Goal: Task Accomplishment & Management: Use online tool/utility

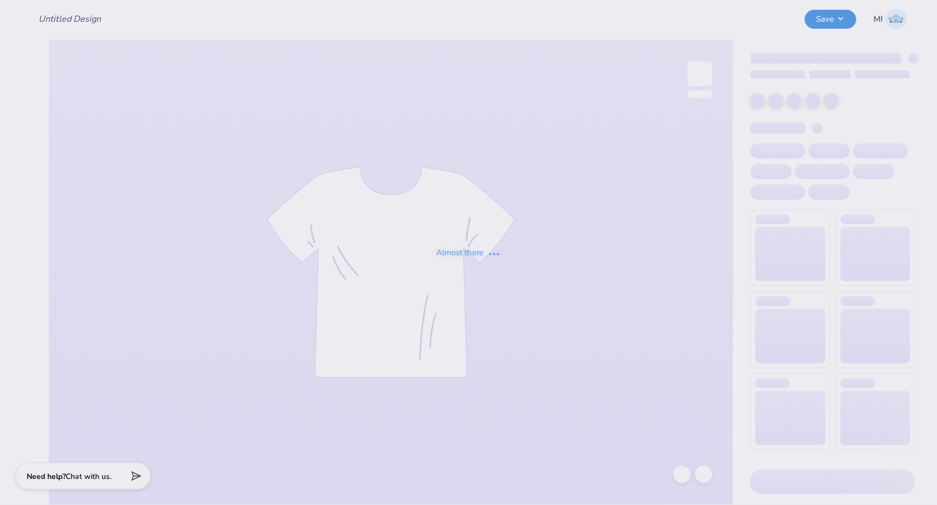
type input "[PERSON_NAME] : Cincinnati Children's"
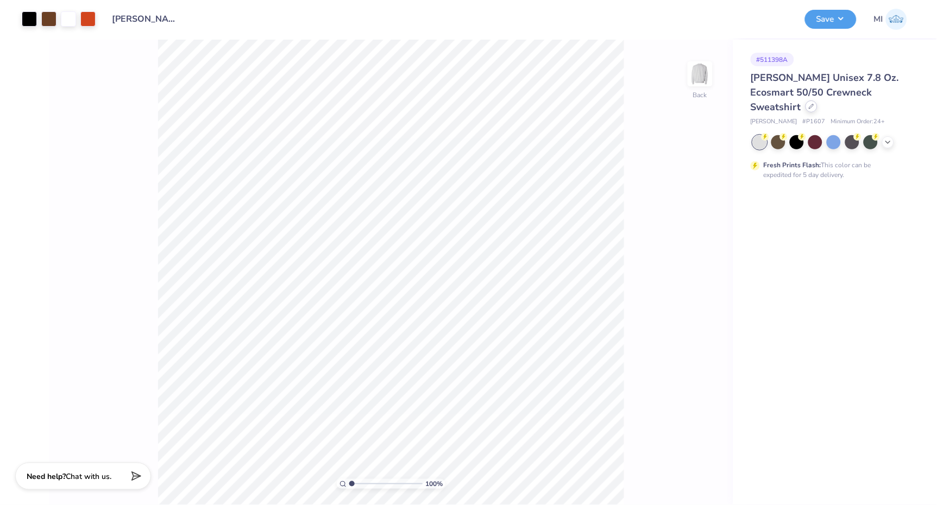
click at [817, 100] on div at bounding box center [811, 106] width 12 height 12
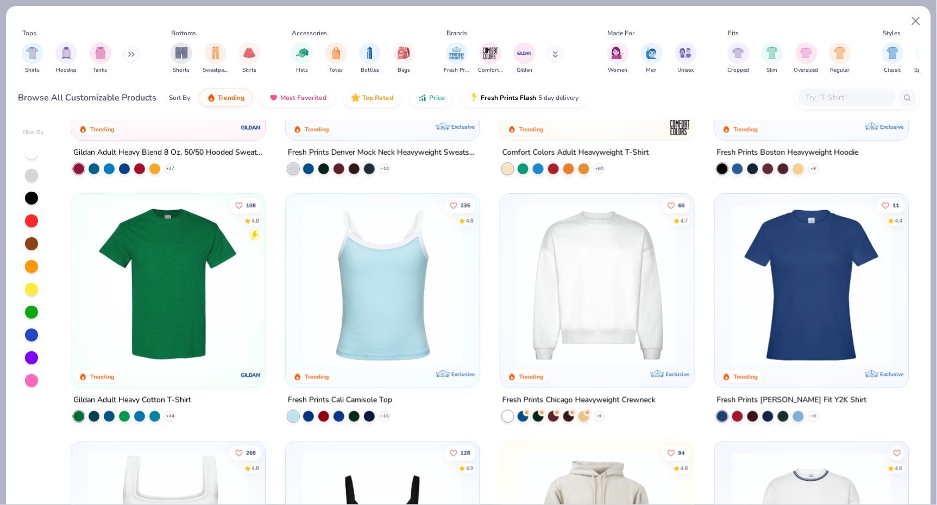
scroll to position [186, 0]
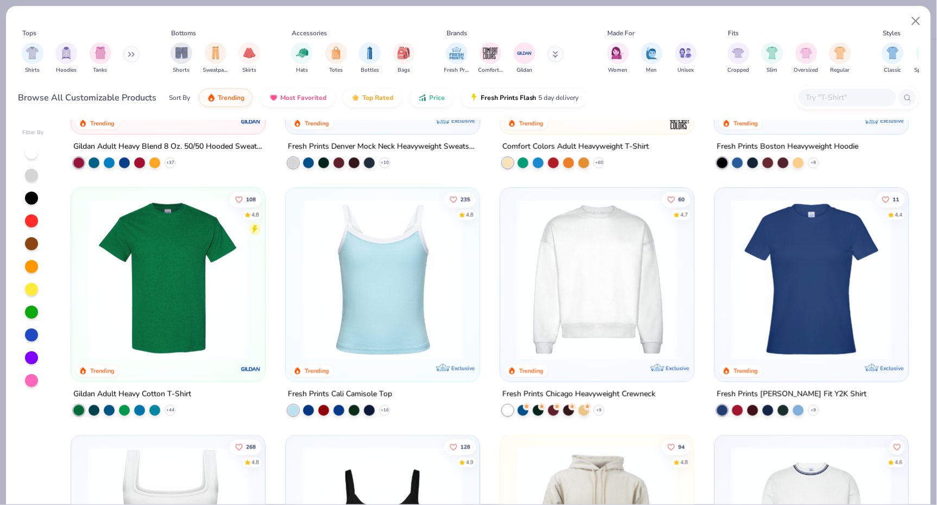
click at [195, 295] on img at bounding box center [168, 279] width 172 height 161
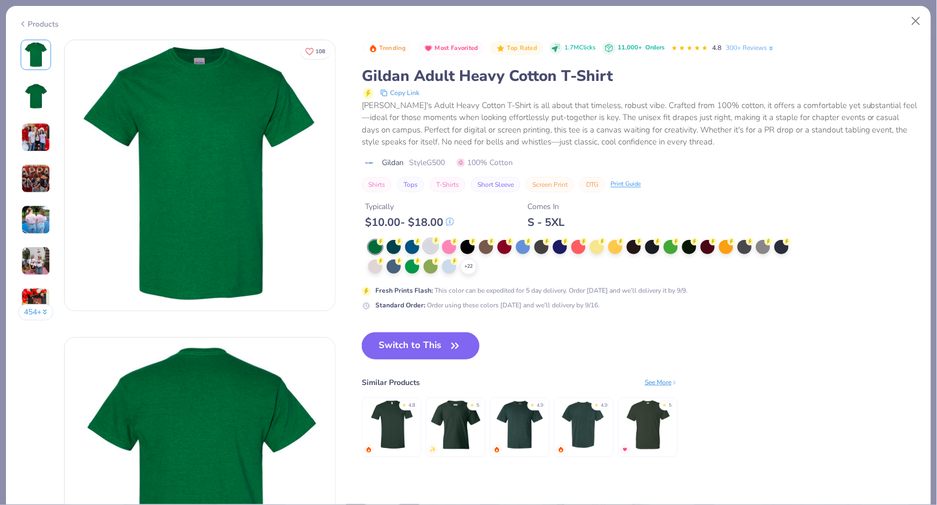
click at [430, 244] on div at bounding box center [431, 246] width 14 height 14
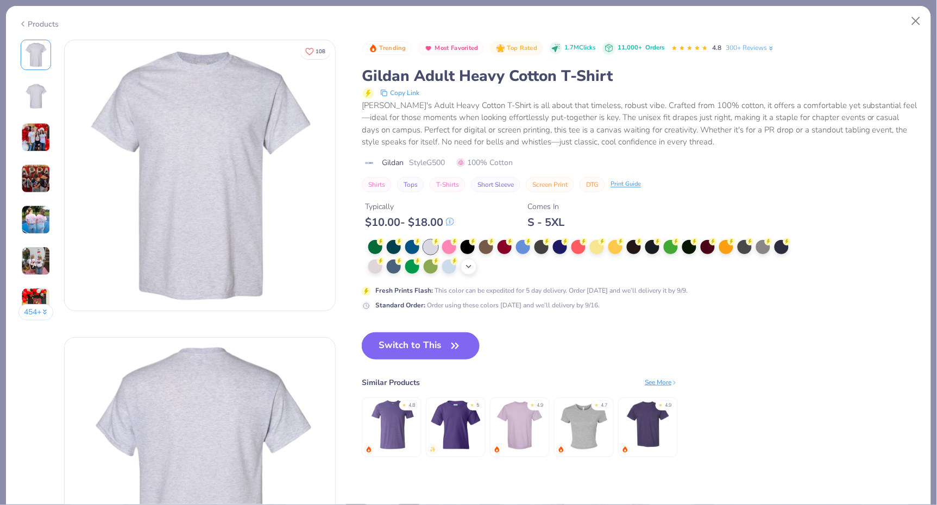
click at [464, 268] on div "+ 22" at bounding box center [468, 266] width 16 height 16
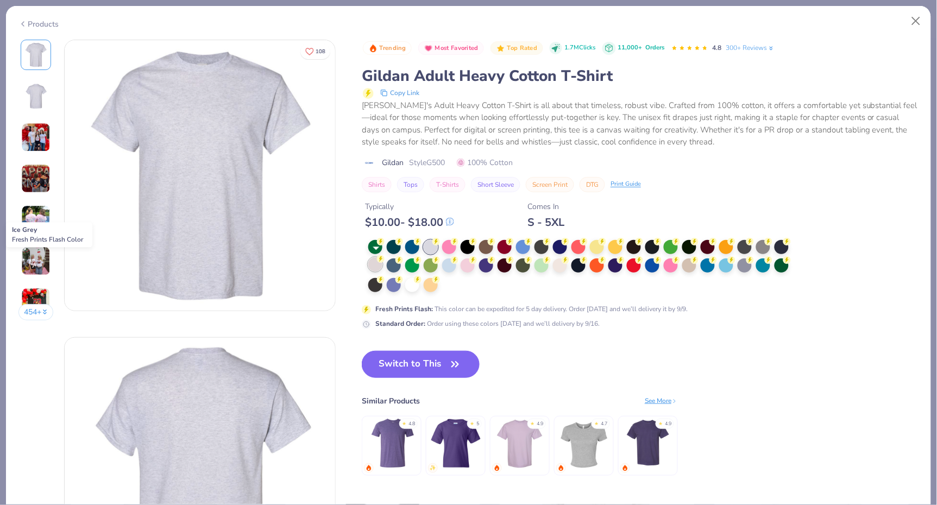
click at [377, 262] on div at bounding box center [375, 264] width 14 height 14
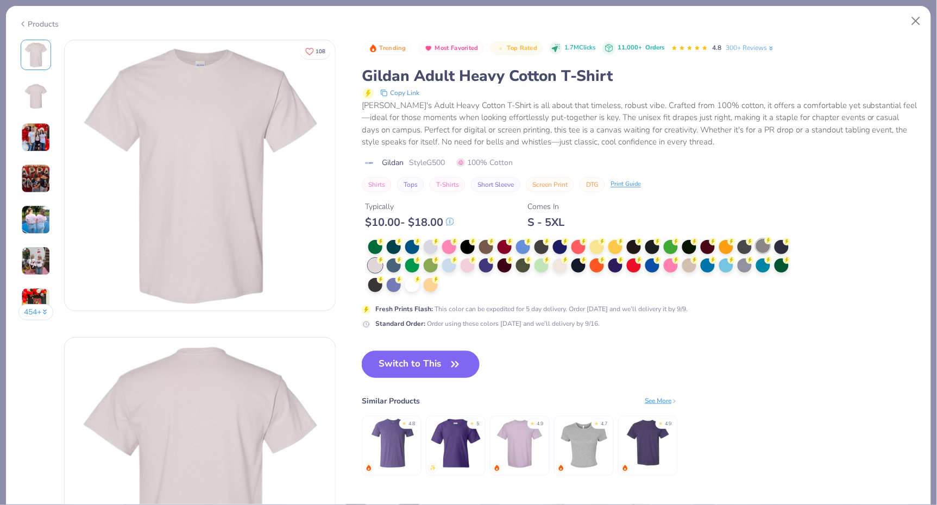
click at [762, 247] on div at bounding box center [763, 246] width 14 height 14
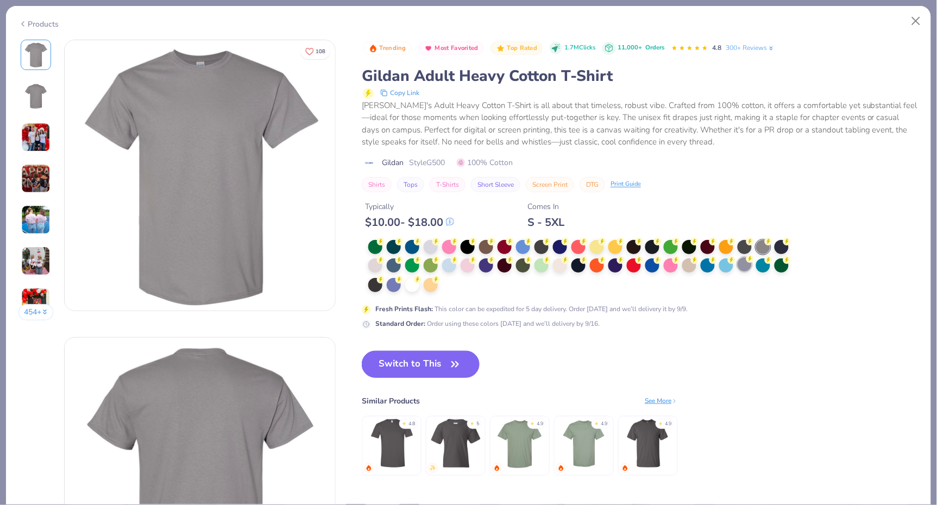
click at [745, 262] on div at bounding box center [744, 264] width 14 height 14
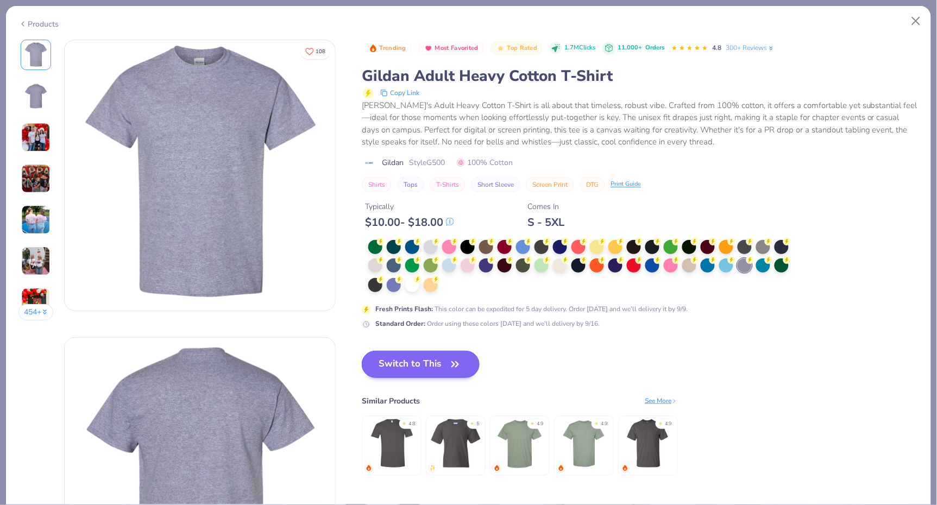
click at [441, 355] on button "Switch to This" at bounding box center [421, 364] width 118 height 27
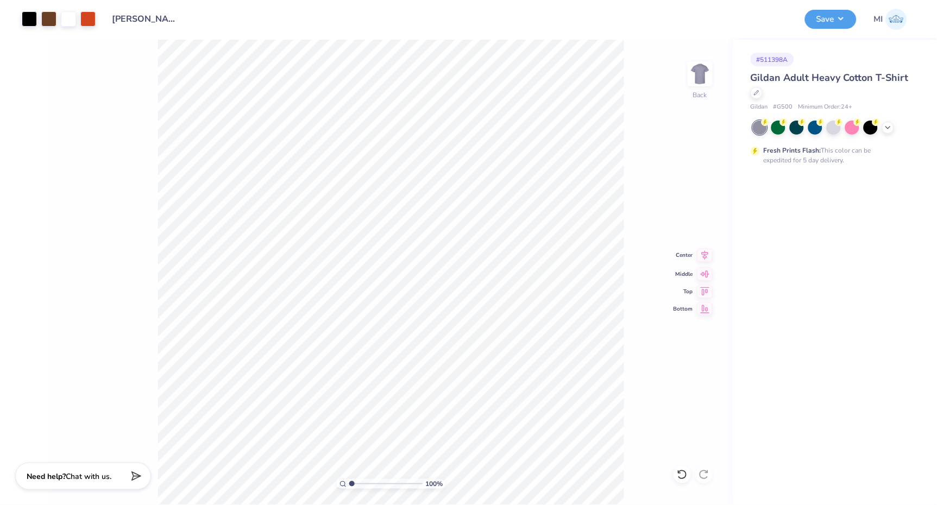
click at [704, 258] on icon at bounding box center [704, 255] width 15 height 13
click at [837, 16] on button "Save" at bounding box center [831, 17] width 52 height 19
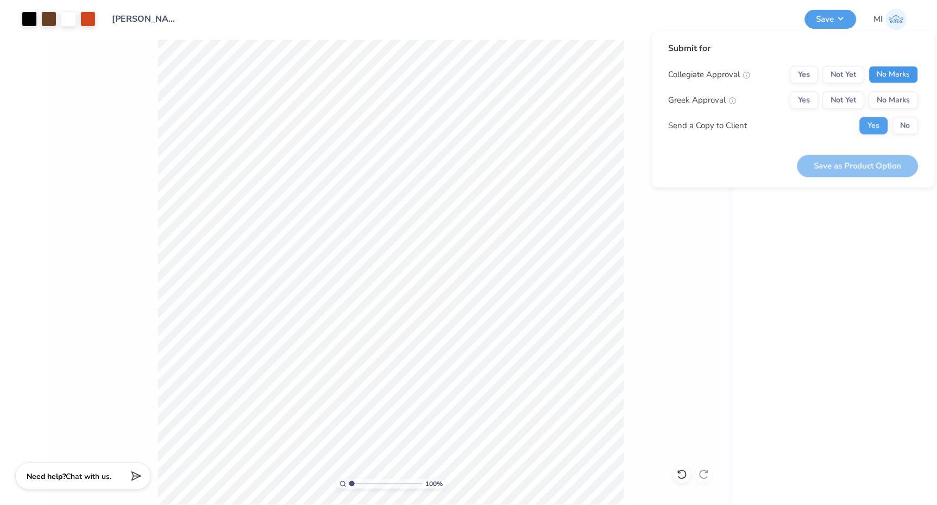
click at [896, 75] on button "No Marks" at bounding box center [893, 74] width 49 height 17
click at [891, 104] on button "No Marks" at bounding box center [893, 100] width 49 height 17
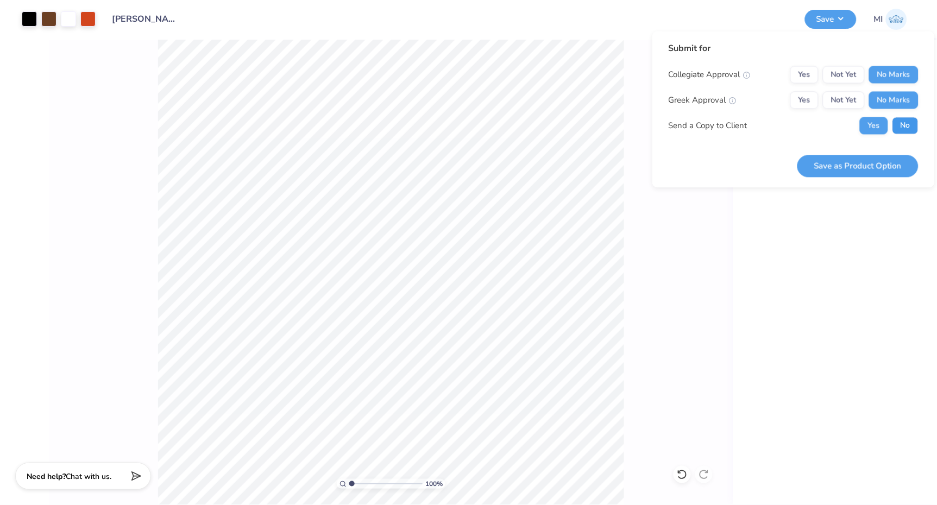
click at [904, 126] on button "No" at bounding box center [905, 125] width 26 height 17
click at [881, 165] on button "Save as Product Option" at bounding box center [857, 166] width 121 height 22
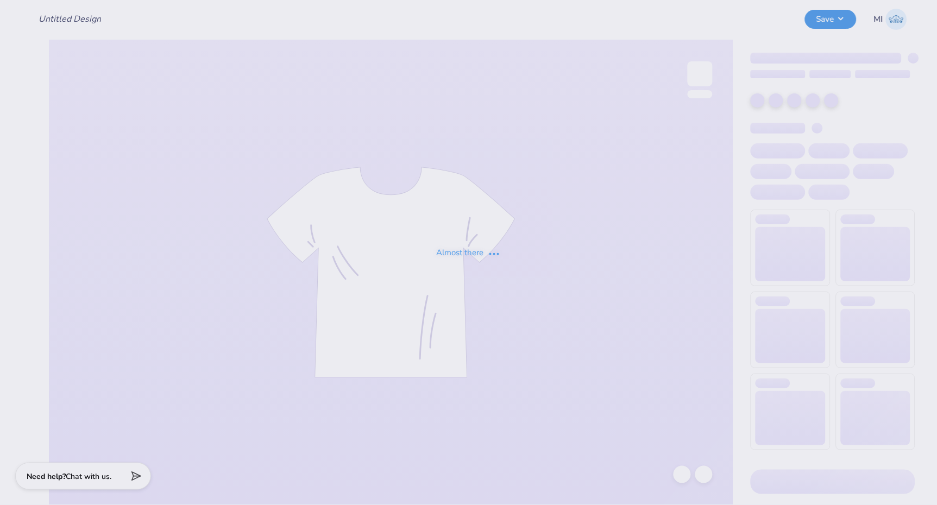
type input "[PERSON_NAME] : Cincinnati Children's"
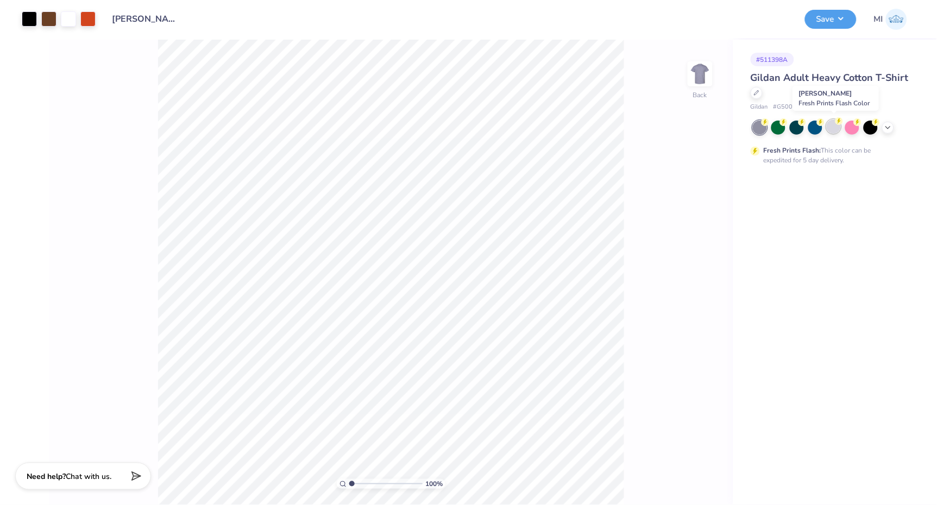
click at [833, 123] on div at bounding box center [833, 126] width 14 height 14
click at [824, 17] on button "Save" at bounding box center [831, 17] width 52 height 19
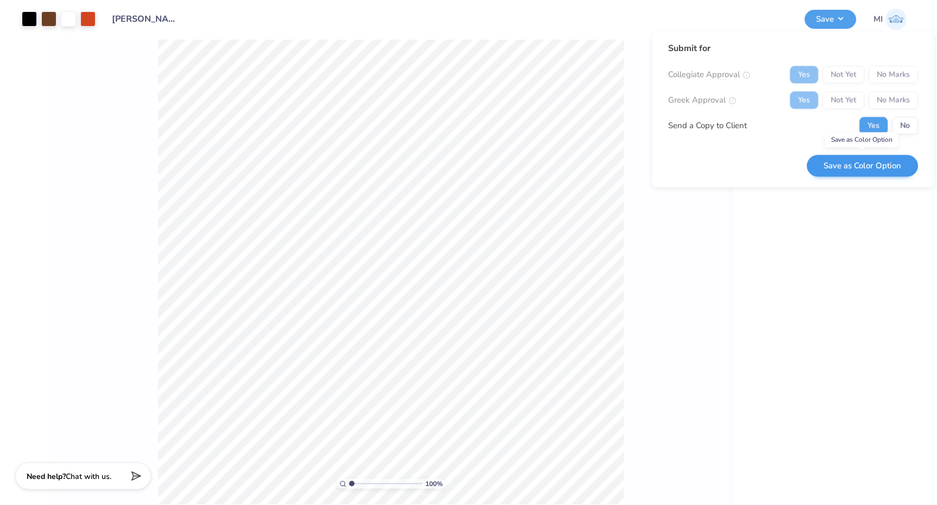
click at [875, 167] on button "Save as Color Option" at bounding box center [862, 166] width 111 height 22
